Goal: Task Accomplishment & Management: Check status

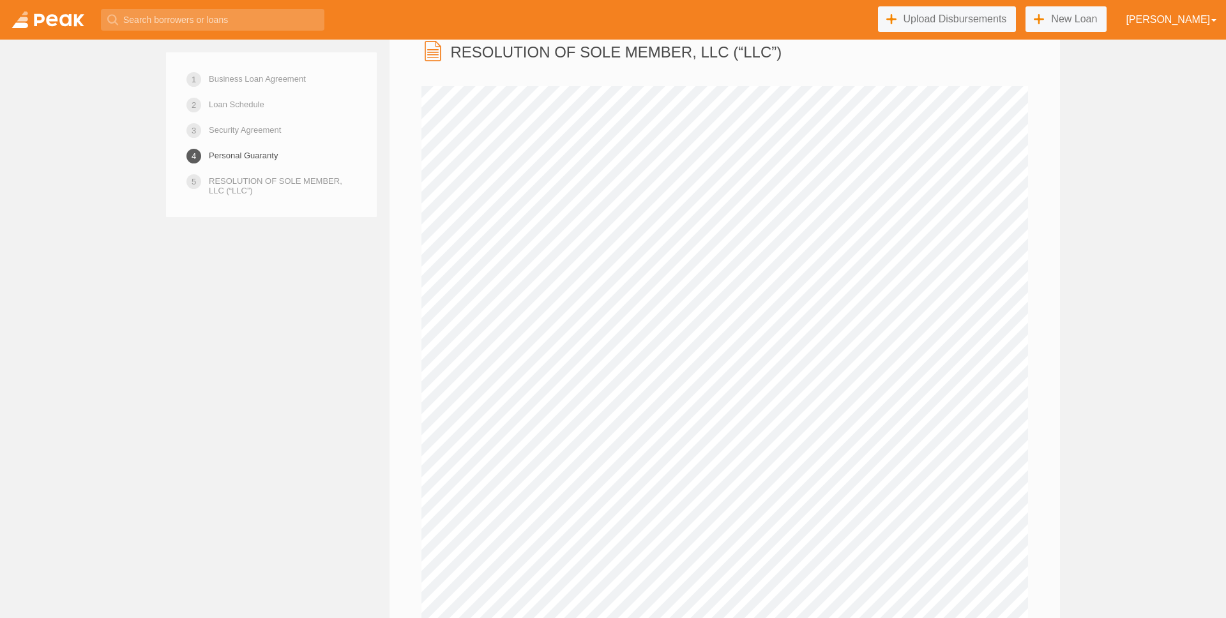
scroll to position [7904, 0]
